Goal: Information Seeking & Learning: Learn about a topic

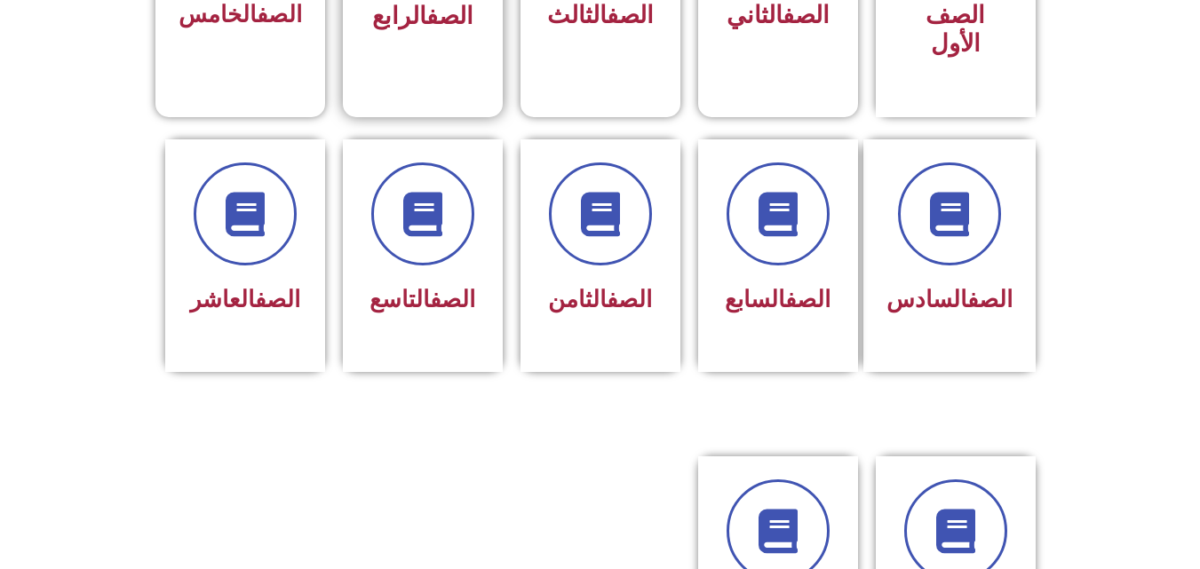
scroll to position [645, 0]
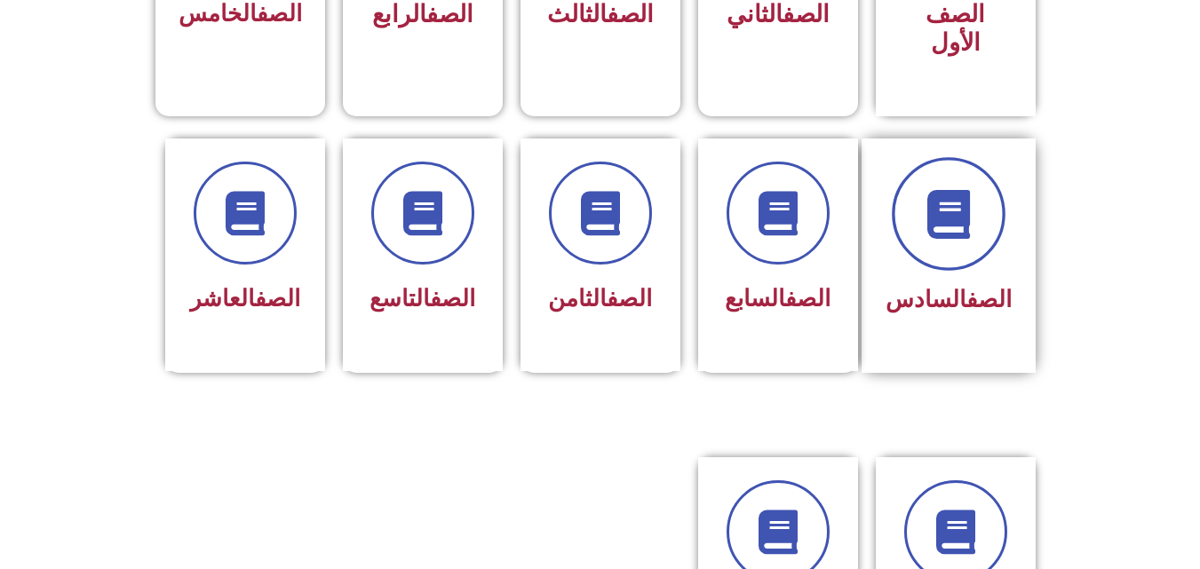
click at [953, 227] on span at bounding box center [948, 214] width 114 height 114
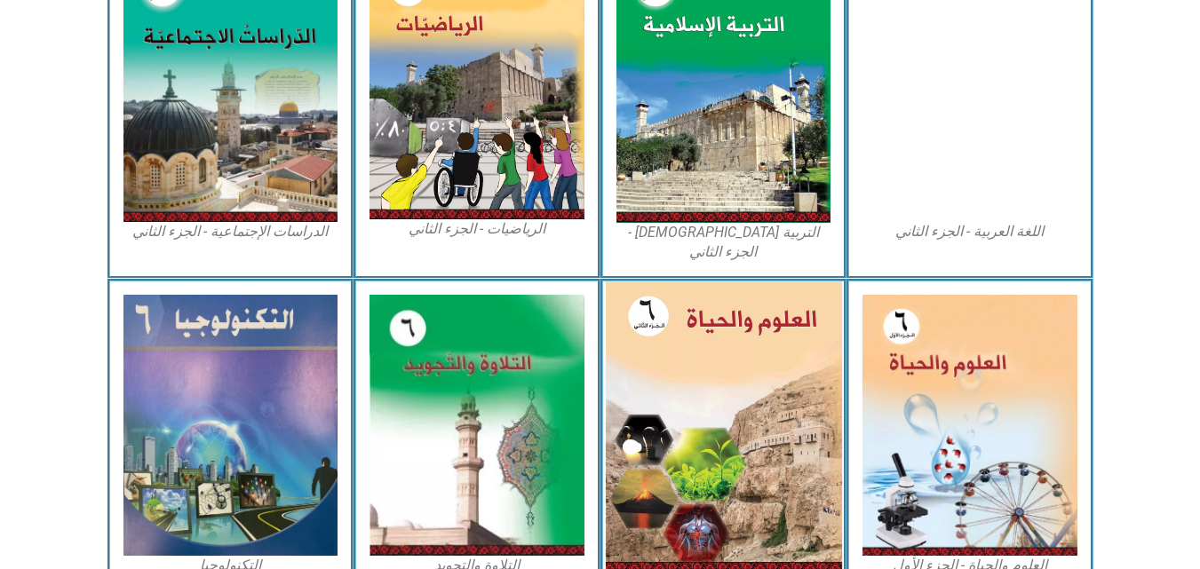
scroll to position [955, 0]
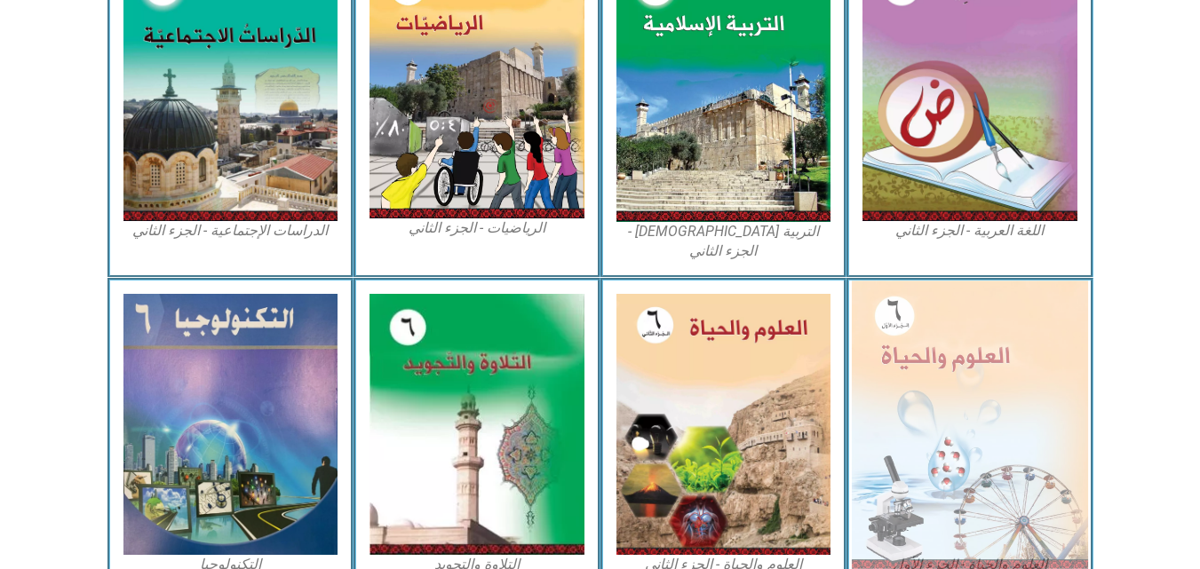
click at [963, 369] on img at bounding box center [969, 425] width 236 height 288
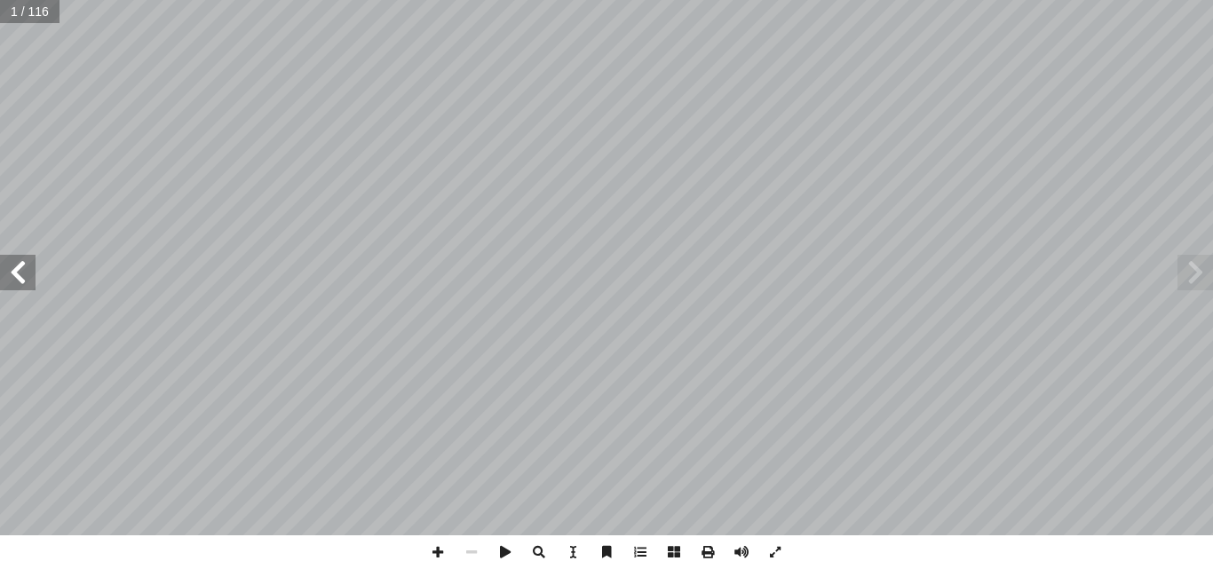
click at [21, 265] on span at bounding box center [18, 273] width 36 height 36
click at [441, 552] on span at bounding box center [438, 552] width 34 height 34
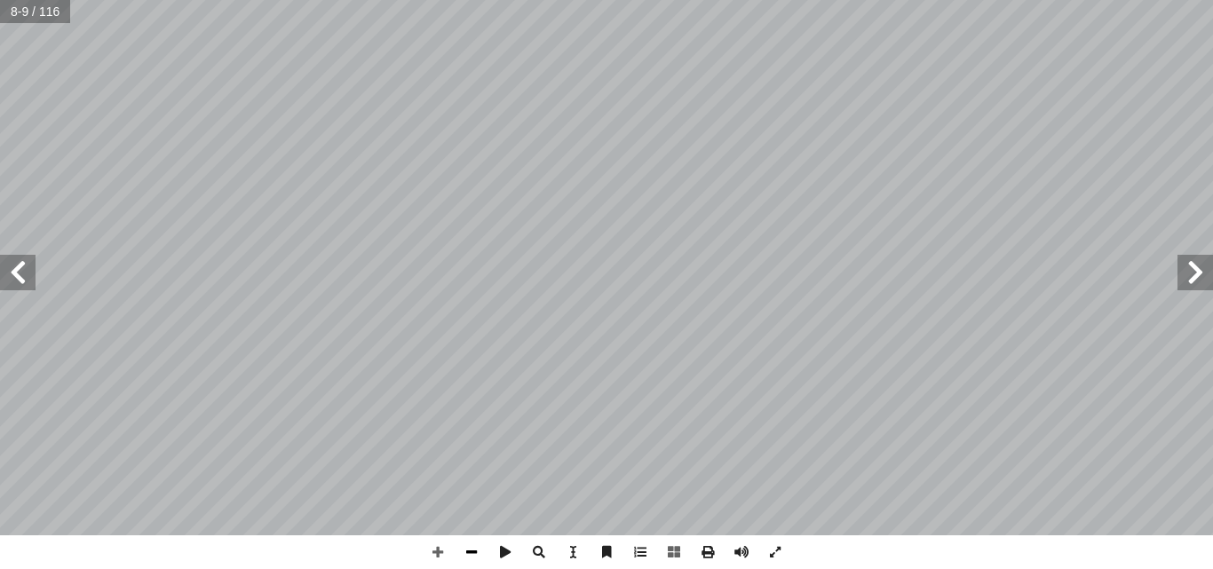
click at [475, 551] on span at bounding box center [472, 552] width 34 height 34
click at [444, 546] on span at bounding box center [438, 552] width 34 height 34
click at [20, 270] on span at bounding box center [18, 273] width 36 height 36
click at [16, 268] on span at bounding box center [18, 273] width 36 height 36
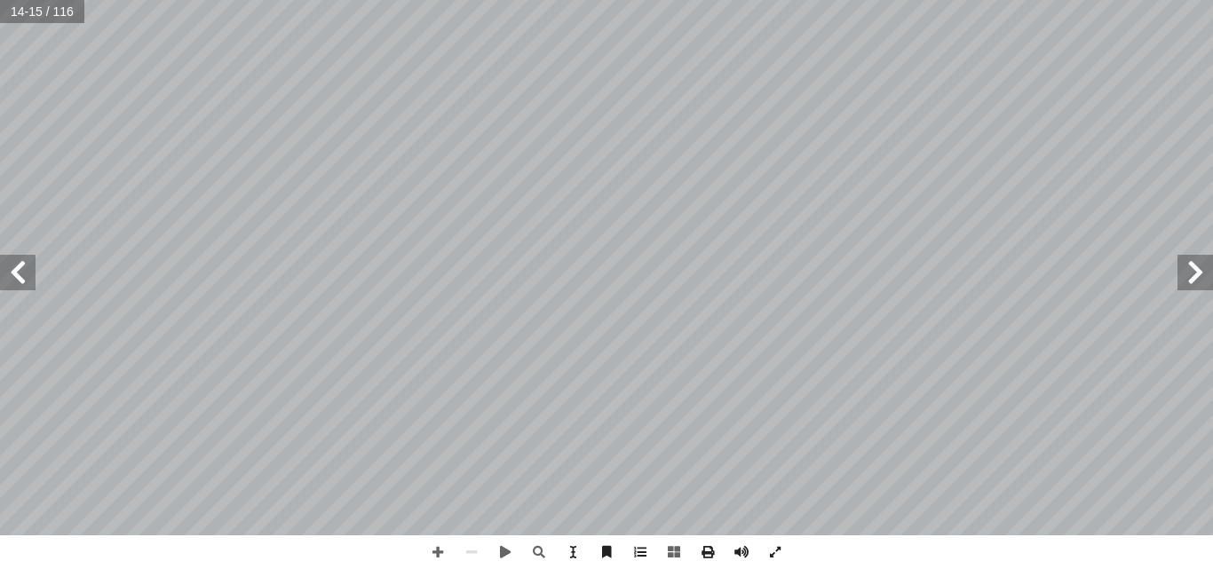
click at [1188, 270] on span at bounding box center [1195, 273] width 36 height 36
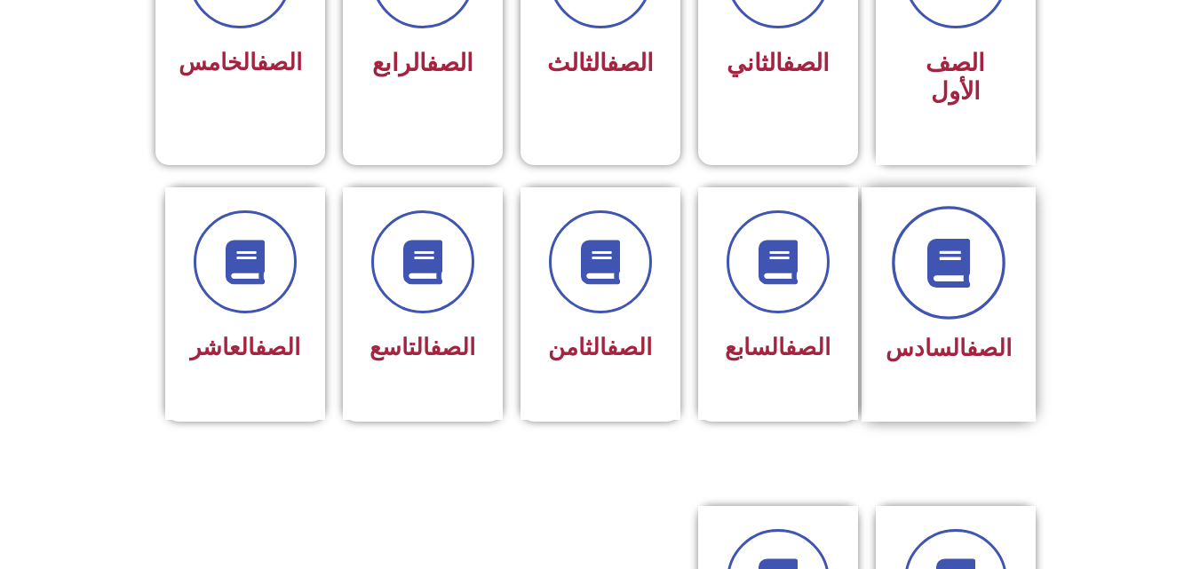
scroll to position [597, 0]
click at [959, 260] on span at bounding box center [948, 262] width 114 height 114
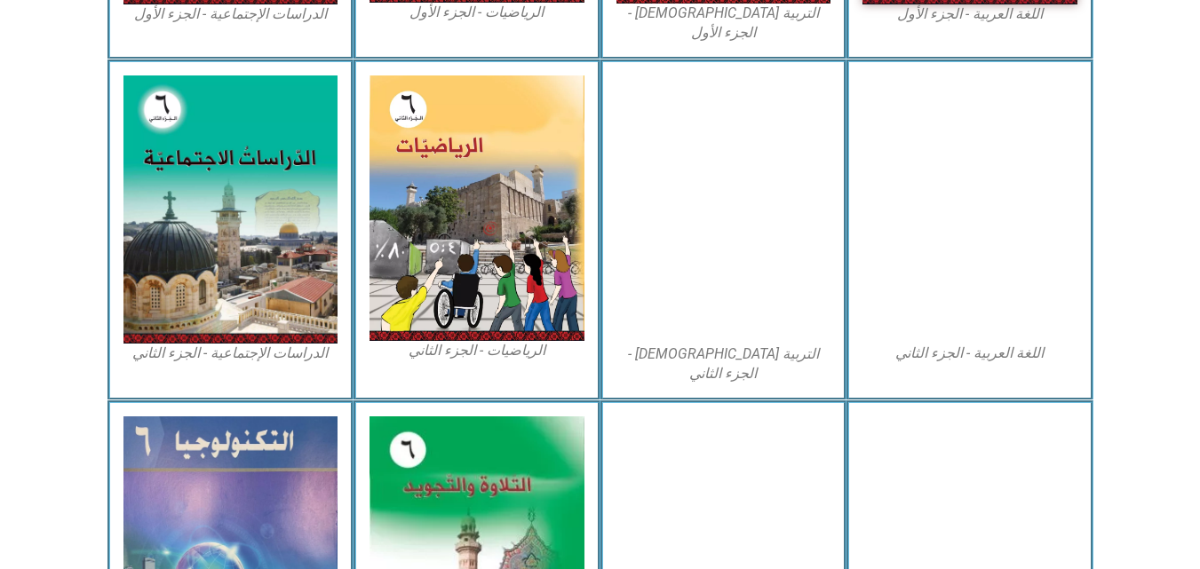
scroll to position [1014, 0]
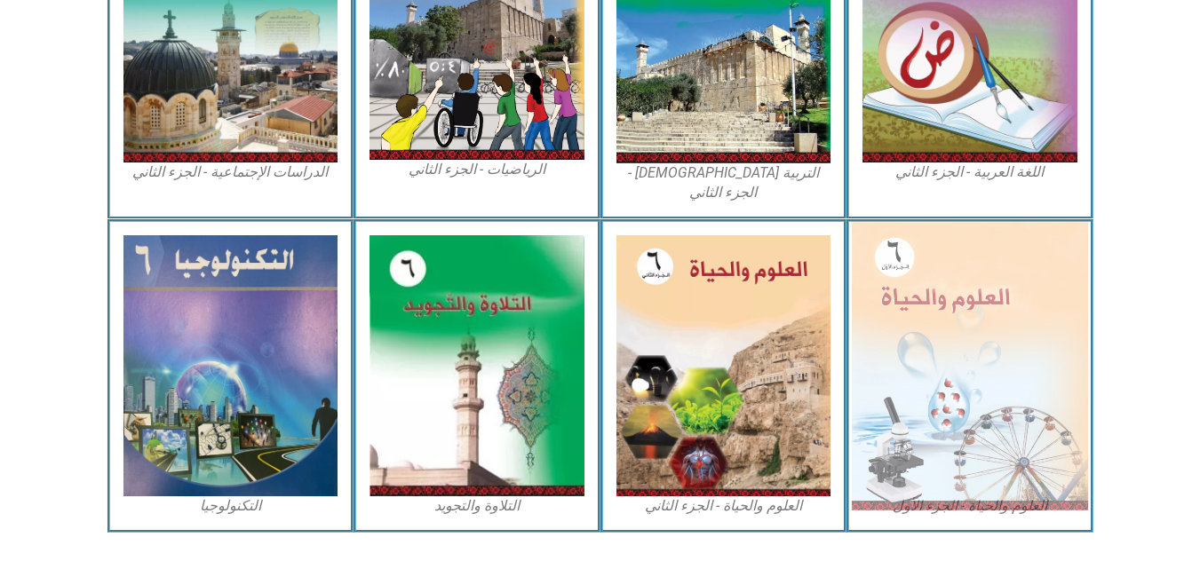
click at [925, 343] on img at bounding box center [969, 366] width 236 height 288
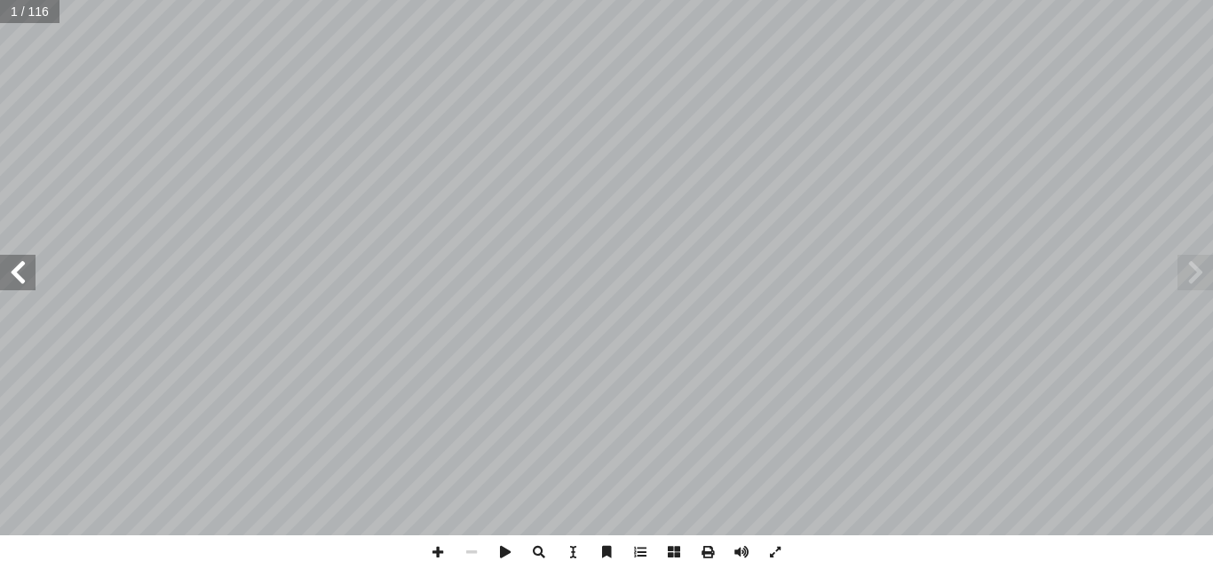
click at [23, 284] on span at bounding box center [18, 273] width 36 height 36
click at [22, 282] on span at bounding box center [18, 273] width 36 height 36
